Goal: Task Accomplishment & Management: Use online tool/utility

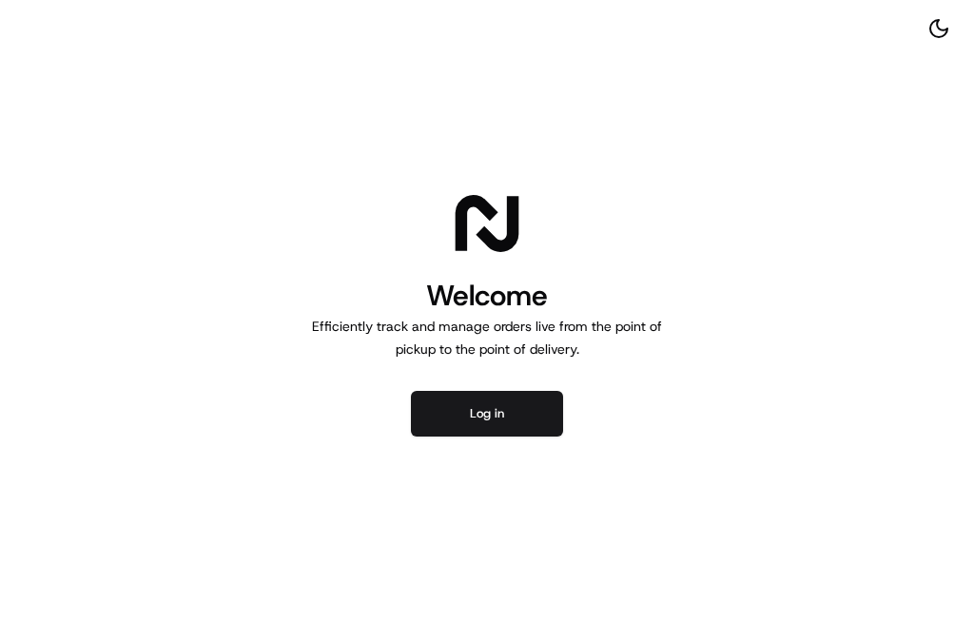
click at [484, 420] on button "Log in" at bounding box center [487, 414] width 152 height 46
